Goal: Communication & Community: Answer question/provide support

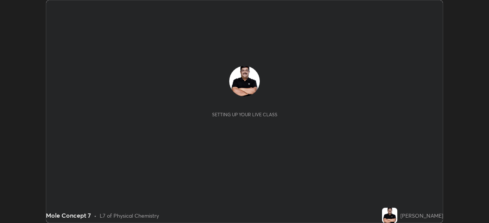
scroll to position [223, 488]
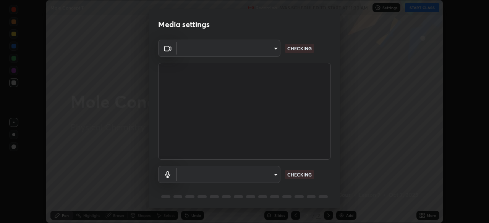
type input "495e9aafafa99ab02b2630cd73316b4ffac4e6b0a44c495734db4bb24564e739"
click at [268, 176] on body "Erase all Mole Concept 7 Recording WAS SCHEDULED TO START AT 11:30 AM Settings …" at bounding box center [244, 111] width 489 height 223
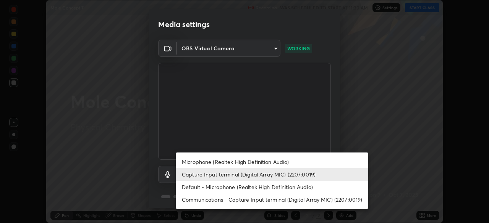
click at [291, 160] on li "Microphone (Realtek High Definition Audio)" at bounding box center [272, 162] width 192 height 13
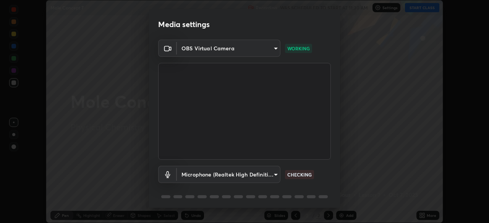
click at [276, 173] on body "Erase all Mole Concept 7 Recording WAS SCHEDULED TO START AT 11:30 AM Settings …" at bounding box center [244, 111] width 489 height 223
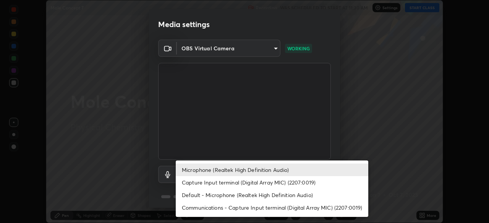
click at [294, 195] on li "Default - Microphone (Realtek High Definition Audio)" at bounding box center [272, 195] width 192 height 13
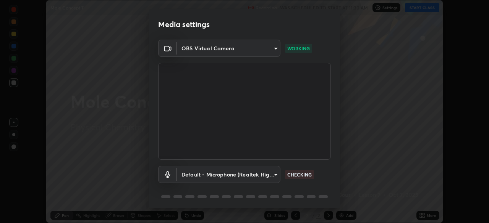
click at [273, 175] on body "Erase all Mole Concept 7 Recording WAS SCHEDULED TO START AT 11:30 AM Settings …" at bounding box center [244, 111] width 489 height 223
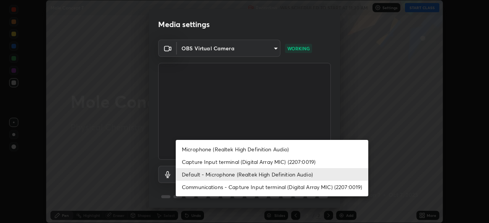
click at [292, 149] on li "Microphone (Realtek High Definition Audio)" at bounding box center [272, 149] width 192 height 13
type input "596642b751d8d0027b016c771bf2e341865489ee3c6395a207e1f5bbaf1c2065"
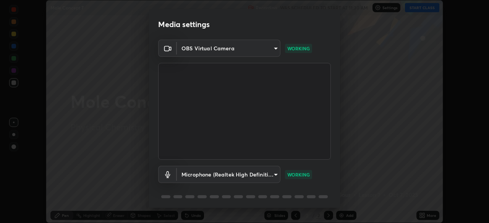
scroll to position [27, 0]
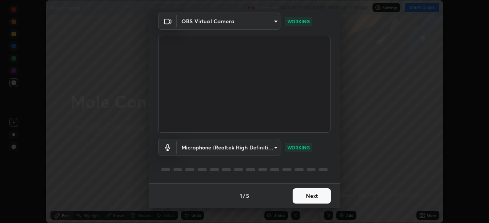
click at [319, 198] on button "Next" at bounding box center [311, 196] width 38 height 15
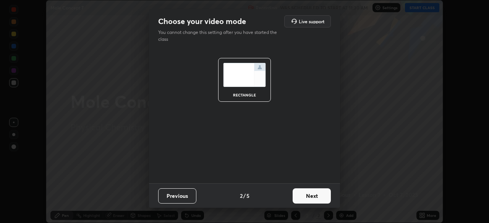
scroll to position [0, 0]
click at [321, 200] on button "Next" at bounding box center [311, 196] width 38 height 15
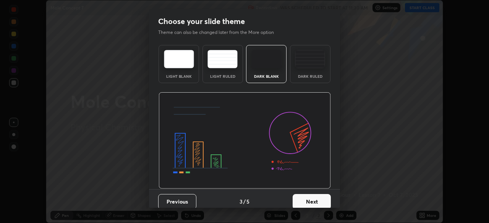
click at [323, 202] on button "Next" at bounding box center [311, 201] width 38 height 15
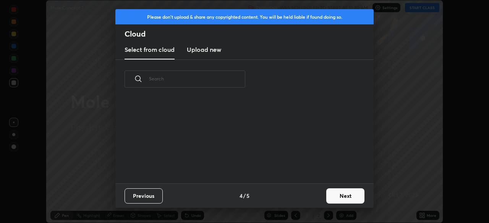
click at [336, 196] on button "Next" at bounding box center [345, 196] width 38 height 15
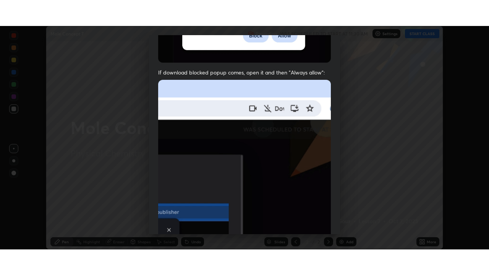
scroll to position [183, 0]
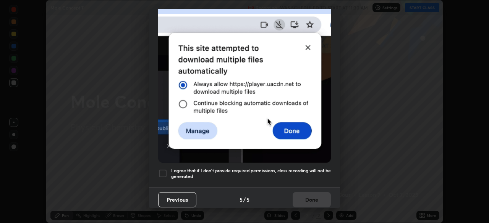
click at [162, 172] on div at bounding box center [162, 173] width 9 height 9
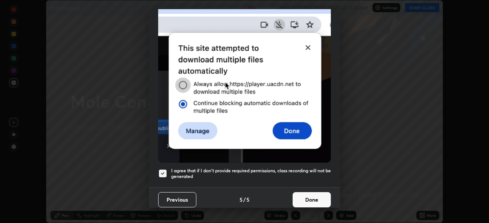
click at [307, 196] on button "Done" at bounding box center [311, 199] width 38 height 15
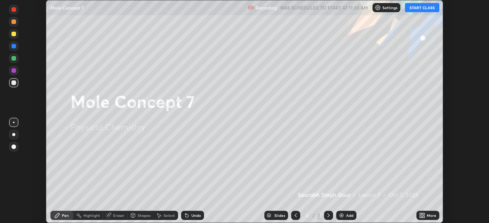
click at [417, 11] on button "START CLASS" at bounding box center [422, 7] width 34 height 9
click at [423, 216] on icon at bounding box center [423, 217] width 2 height 2
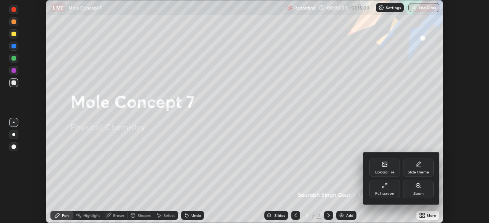
click at [386, 192] on div "Full screen" at bounding box center [384, 194] width 19 height 4
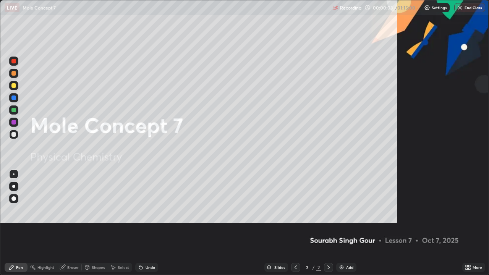
scroll to position [275, 489]
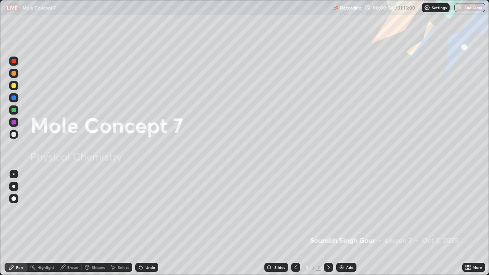
click at [342, 223] on img at bounding box center [341, 267] width 6 height 6
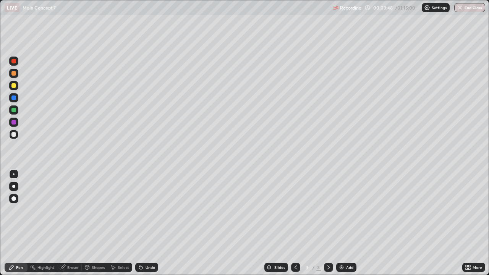
click at [17, 186] on div at bounding box center [13, 186] width 9 height 9
click at [13, 85] on div at bounding box center [13, 85] width 5 height 5
click at [15, 132] on div at bounding box center [13, 134] width 5 height 5
click at [150, 223] on div "Undo" at bounding box center [150, 267] width 10 height 4
click at [151, 223] on div "Undo" at bounding box center [146, 267] width 23 height 9
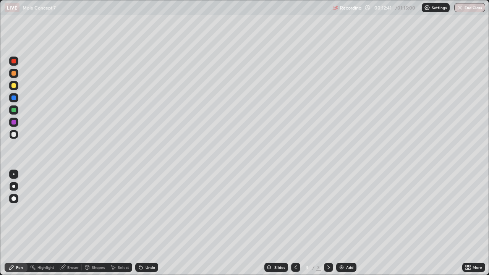
click at [152, 223] on div "Undo" at bounding box center [146, 267] width 23 height 9
click at [145, 223] on div "Undo" at bounding box center [146, 267] width 23 height 9
click at [331, 223] on div at bounding box center [328, 267] width 9 height 15
click at [346, 223] on div "Add" at bounding box center [349, 267] width 7 height 4
click at [148, 223] on div "Undo" at bounding box center [150, 267] width 10 height 4
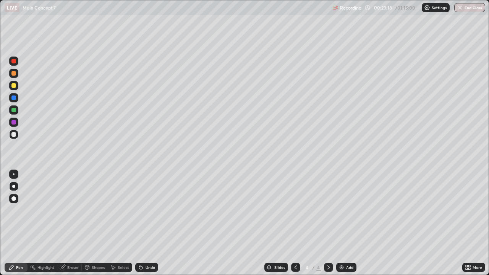
click at [15, 89] on div at bounding box center [13, 85] width 9 height 9
click at [385, 223] on div "Slides 4 / 4 Add" at bounding box center [310, 267] width 304 height 15
click at [415, 223] on div "Slides 4 / 4 Add" at bounding box center [310, 267] width 304 height 15
click at [379, 223] on div "Slides 4 / 4 Add" at bounding box center [310, 267] width 304 height 15
click at [380, 223] on div "Slides 4 / 4 Add" at bounding box center [310, 267] width 304 height 15
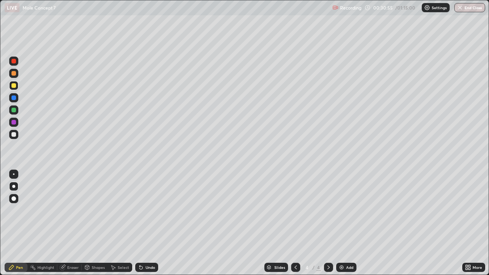
click at [417, 223] on div "Slides 4 / 4 Add" at bounding box center [310, 267] width 304 height 15
click at [411, 223] on div "Slides 4 / 4 Add" at bounding box center [310, 267] width 304 height 15
click at [346, 223] on div "Add" at bounding box center [349, 267] width 7 height 4
click at [144, 223] on div "Undo" at bounding box center [146, 267] width 23 height 9
click at [145, 223] on div "Undo" at bounding box center [150, 267] width 10 height 4
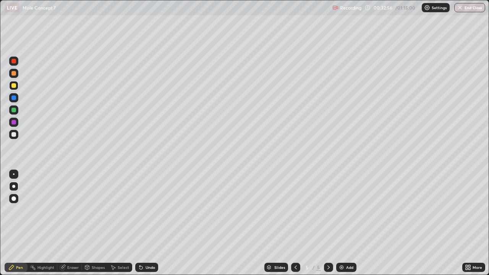
click at [143, 223] on div "Undo" at bounding box center [146, 267] width 23 height 9
click at [144, 223] on div "Undo" at bounding box center [146, 267] width 23 height 9
click at [143, 223] on div "Undo" at bounding box center [146, 267] width 23 height 9
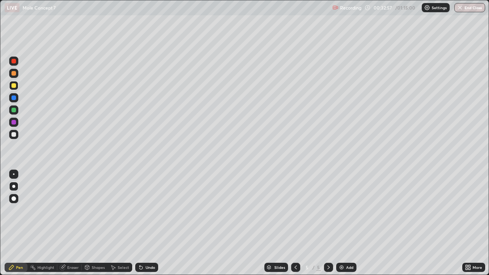
click at [143, 223] on icon at bounding box center [141, 267] width 6 height 6
click at [143, 223] on div "Undo" at bounding box center [146, 267] width 23 height 9
click at [143, 223] on icon at bounding box center [141, 267] width 6 height 6
click at [142, 223] on icon at bounding box center [141, 267] width 6 height 6
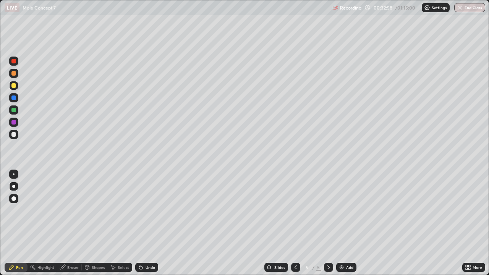
click at [142, 223] on icon at bounding box center [141, 267] width 6 height 6
click at [144, 223] on div "Undo" at bounding box center [146, 267] width 23 height 9
click at [142, 223] on icon at bounding box center [141, 267] width 6 height 6
click at [294, 223] on div at bounding box center [295, 267] width 9 height 15
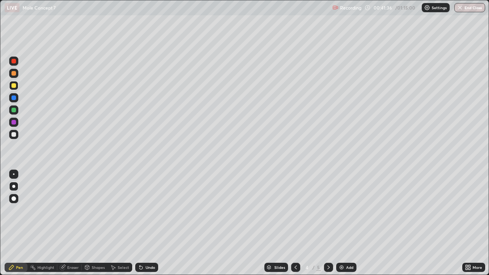
click at [328, 223] on icon at bounding box center [328, 267] width 6 height 6
click at [339, 223] on img at bounding box center [341, 267] width 6 height 6
click at [14, 136] on div at bounding box center [13, 134] width 5 height 5
click at [339, 223] on img at bounding box center [341, 267] width 6 height 6
click at [294, 223] on icon at bounding box center [295, 267] width 6 height 6
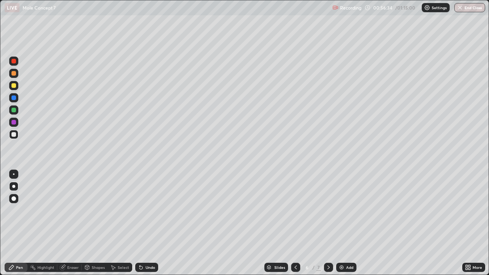
click at [324, 223] on div at bounding box center [328, 267] width 9 height 9
click at [344, 223] on div "Add" at bounding box center [346, 267] width 20 height 9
click at [14, 89] on div at bounding box center [13, 85] width 9 height 9
click at [14, 136] on div at bounding box center [13, 134] width 5 height 5
click at [152, 223] on div "Undo" at bounding box center [150, 267] width 10 height 4
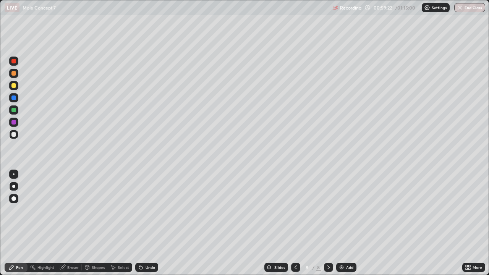
click at [149, 223] on div "Undo" at bounding box center [150, 267] width 10 height 4
click at [150, 223] on div "Undo" at bounding box center [150, 267] width 10 height 4
click at [147, 223] on div "Undo" at bounding box center [150, 267] width 10 height 4
click at [149, 223] on div "Undo" at bounding box center [146, 267] width 23 height 9
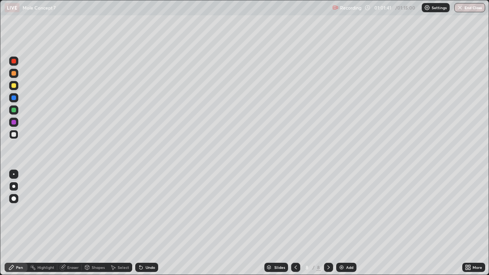
click at [15, 87] on div at bounding box center [13, 85] width 5 height 5
click at [343, 223] on img at bounding box center [341, 267] width 6 height 6
click at [14, 87] on div at bounding box center [13, 85] width 5 height 5
click at [12, 133] on div at bounding box center [13, 134] width 5 height 5
click at [16, 87] on div at bounding box center [13, 85] width 5 height 5
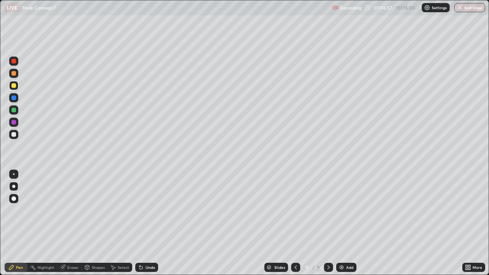
click at [462, 6] on img "button" at bounding box center [460, 8] width 6 height 6
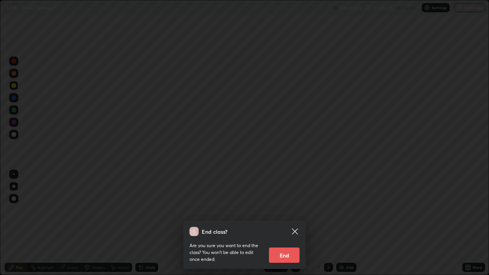
click at [283, 223] on button "End" at bounding box center [284, 254] width 31 height 15
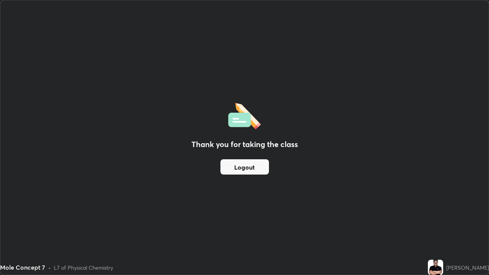
click at [249, 167] on button "Logout" at bounding box center [244, 166] width 48 height 15
